Goal: Task Accomplishment & Management: Manage account settings

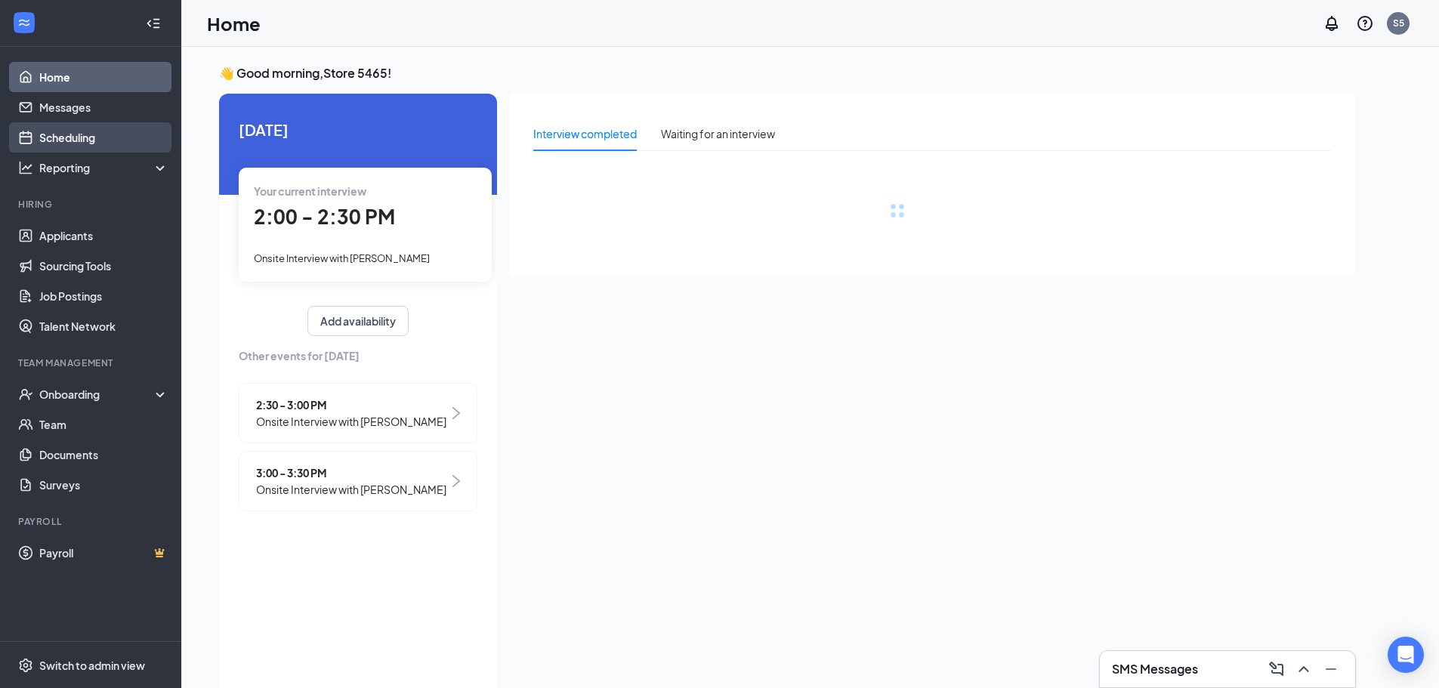
click at [146, 128] on link "Scheduling" at bounding box center [103, 137] width 129 height 30
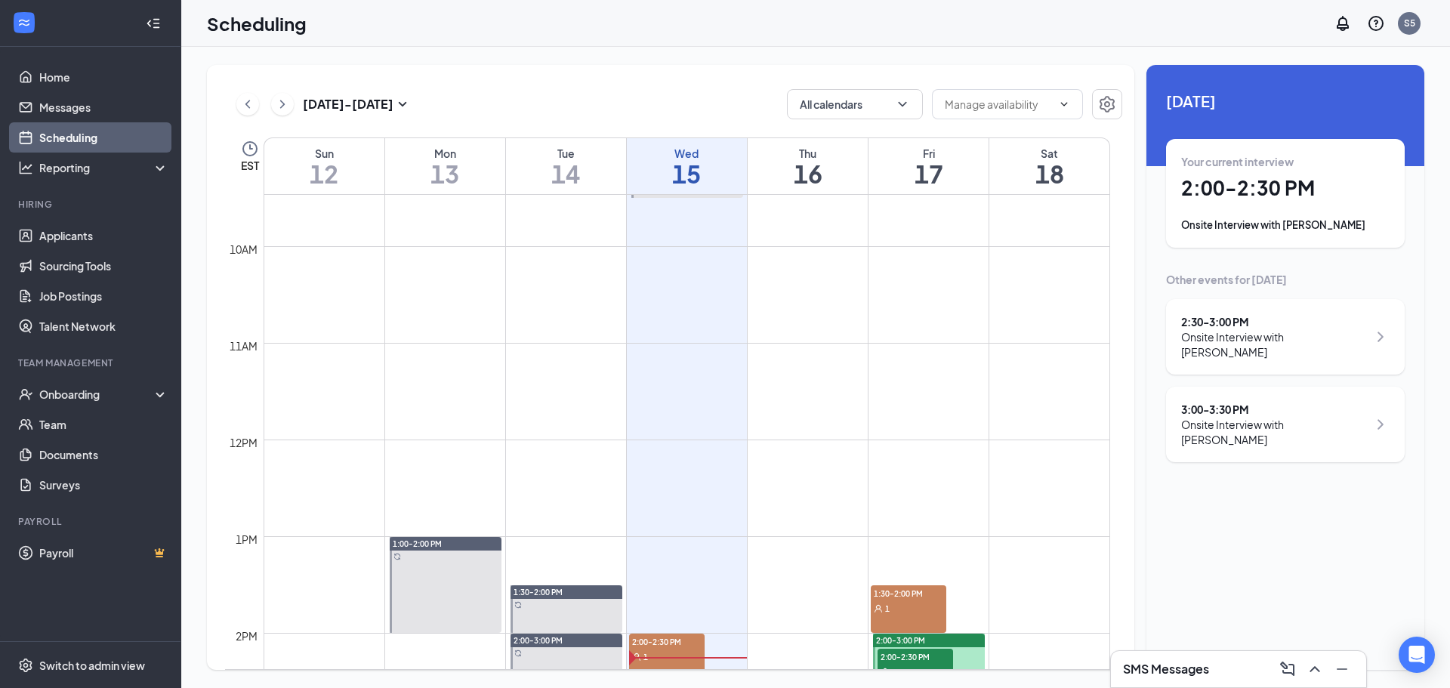
scroll to position [1271, 0]
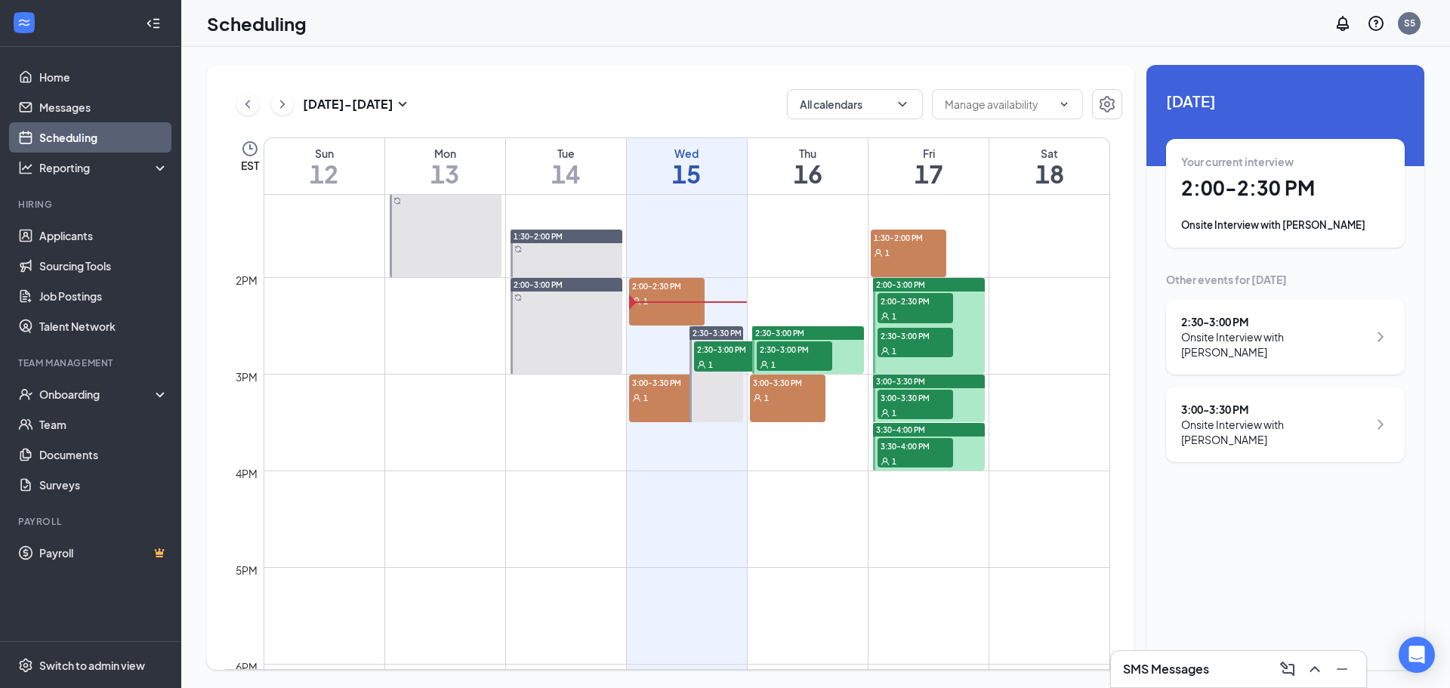
click at [665, 298] on div "1" at bounding box center [667, 300] width 76 height 15
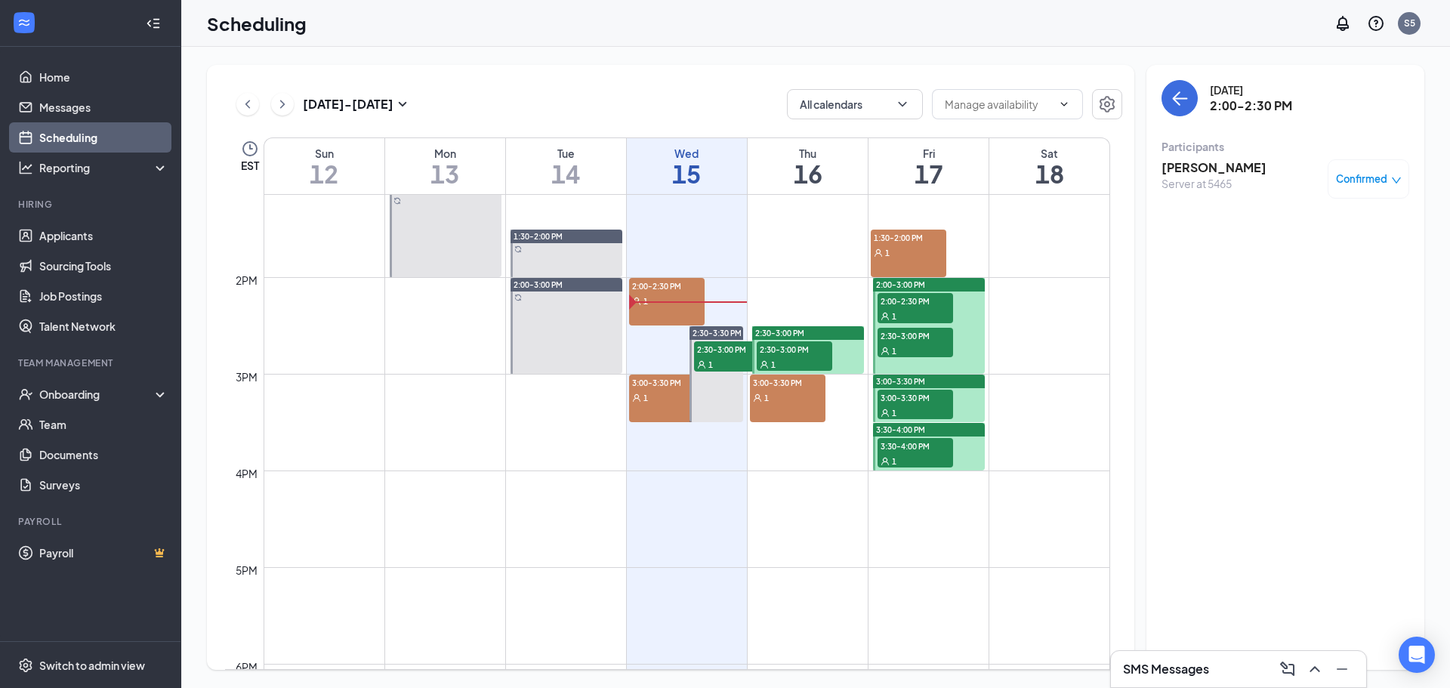
click at [1393, 173] on div "Confirmed" at bounding box center [1369, 178] width 66 height 15
click at [1357, 278] on span "Mark as no-show" at bounding box center [1324, 279] width 84 height 17
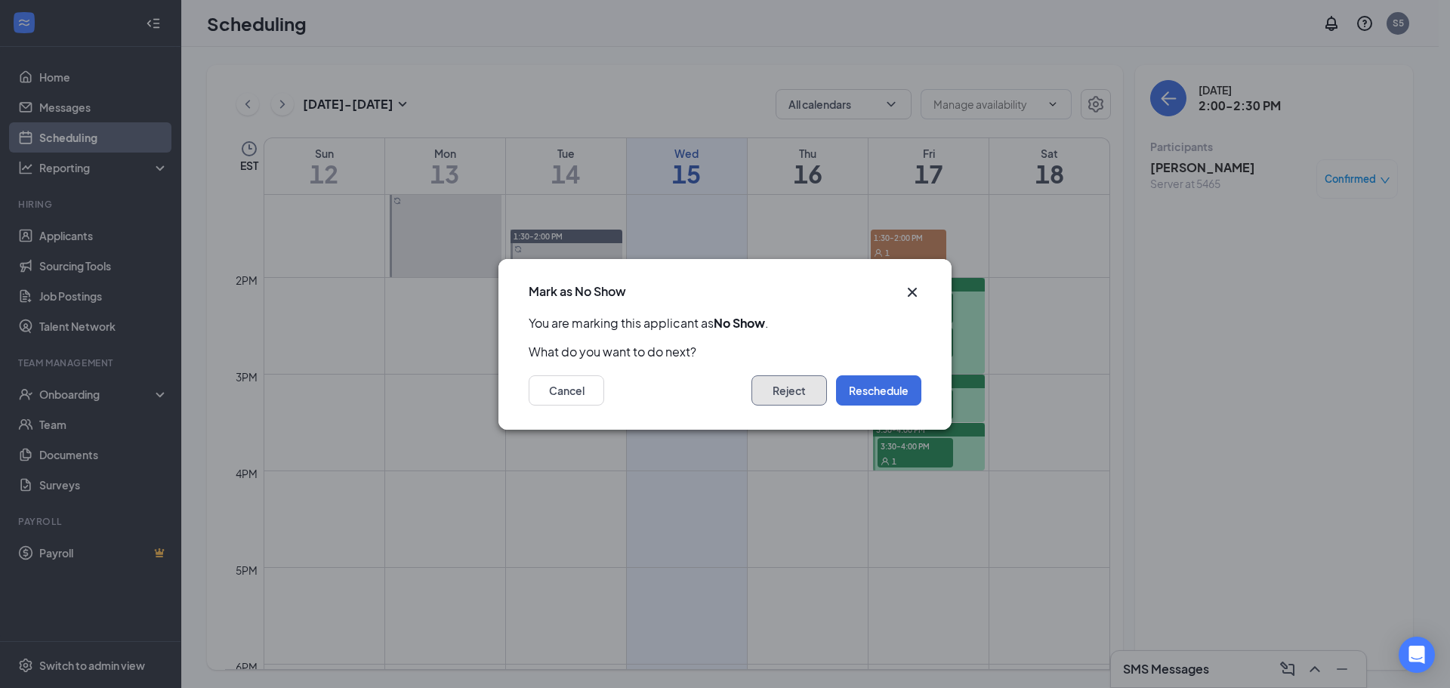
click at [814, 383] on button "Reject" at bounding box center [789, 390] width 76 height 30
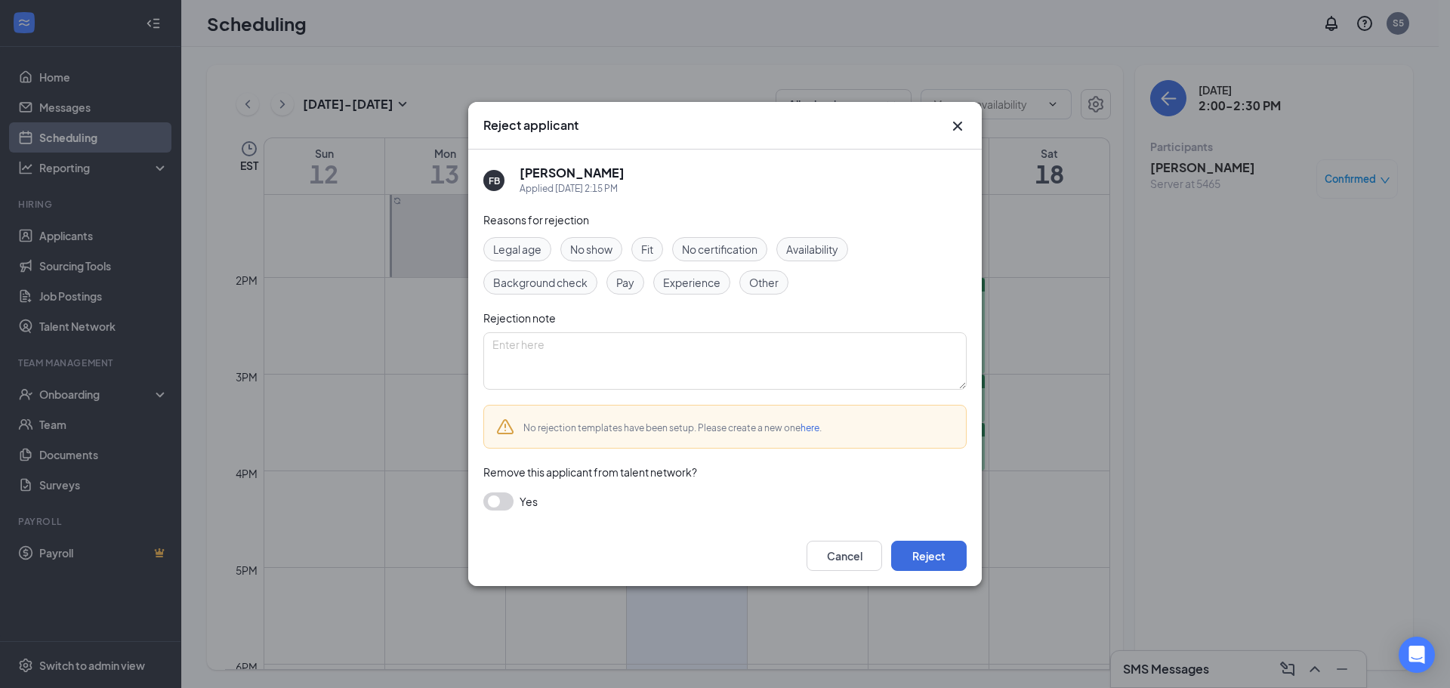
click at [606, 245] on span "No show" at bounding box center [591, 249] width 42 height 17
click at [932, 553] on button "Reject" at bounding box center [929, 556] width 76 height 30
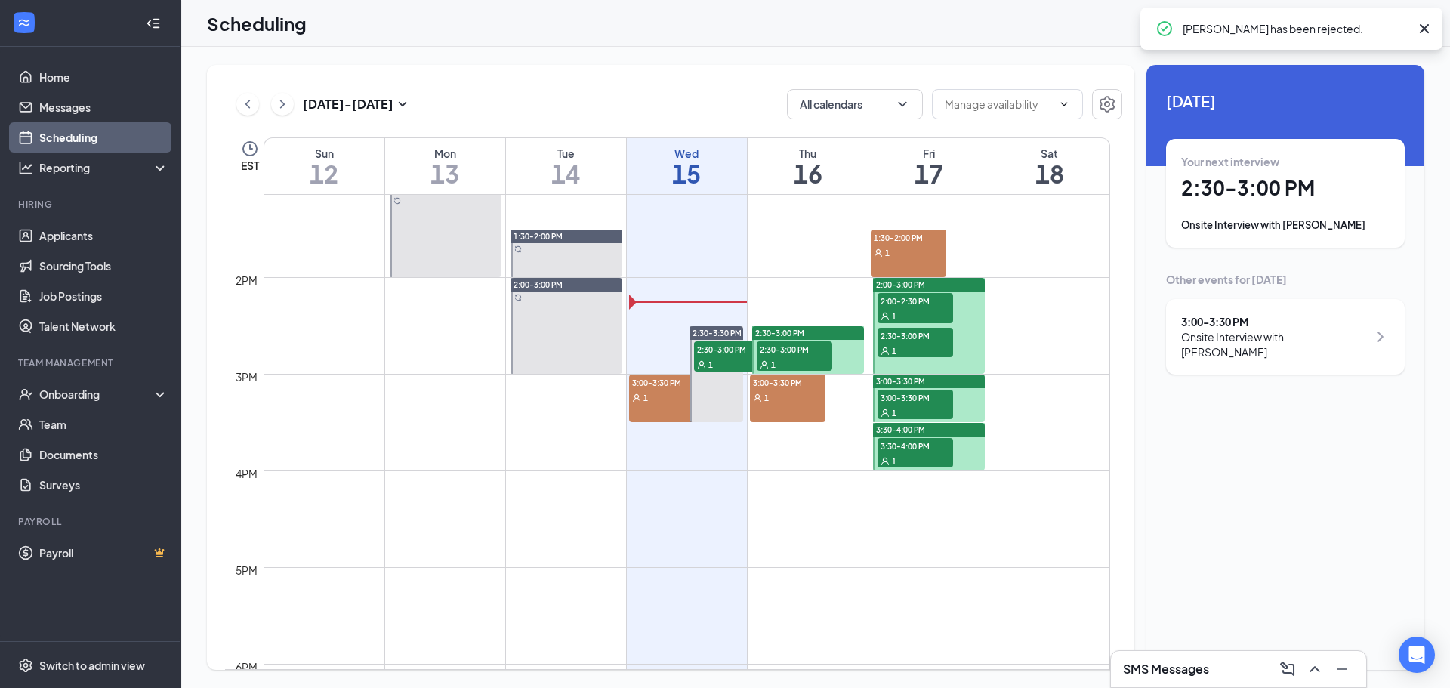
click at [414, 393] on td at bounding box center [687, 386] width 847 height 24
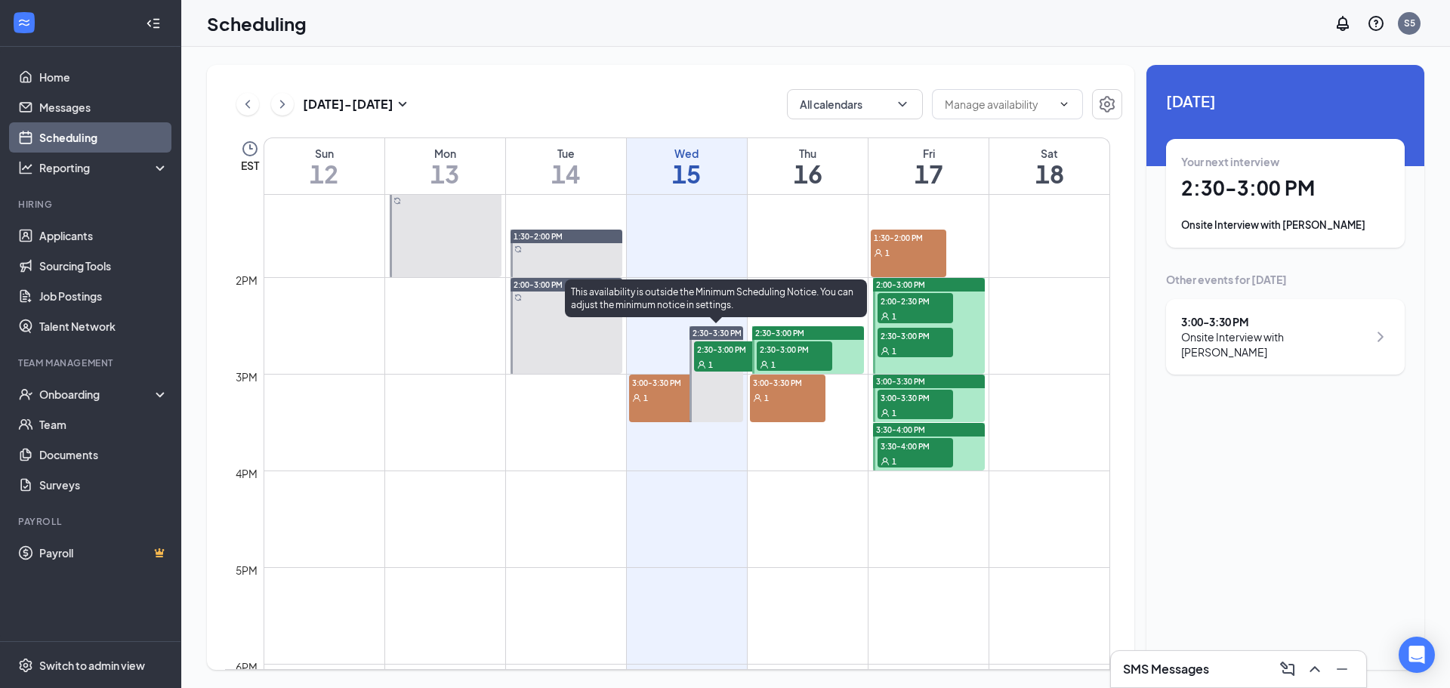
click at [717, 359] on div "1" at bounding box center [732, 363] width 76 height 15
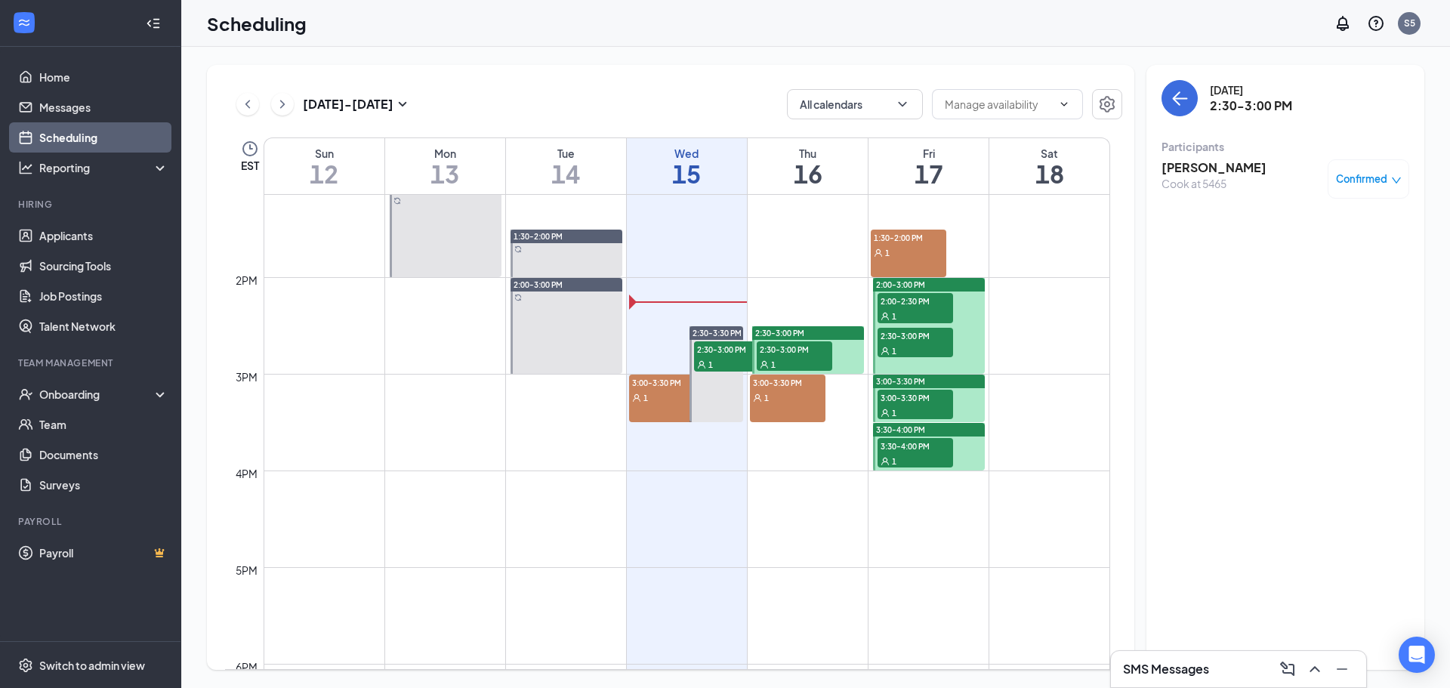
click at [748, 236] on td at bounding box center [687, 241] width 847 height 24
